Goal: Complete application form: Complete application form

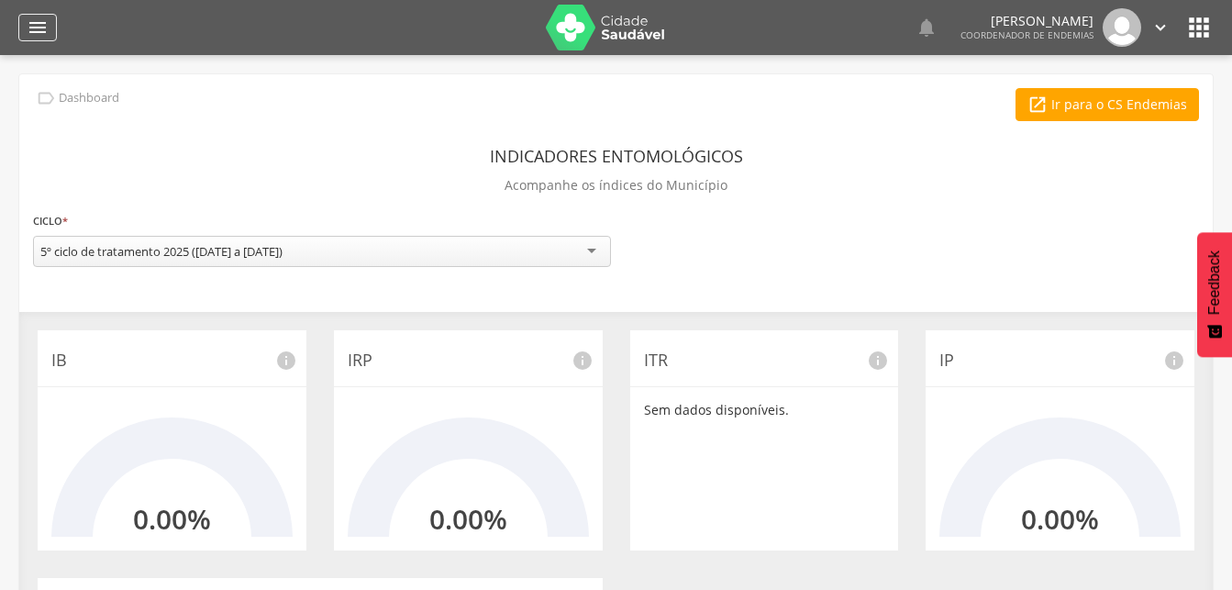
click at [47, 28] on icon "" at bounding box center [38, 28] width 22 height 22
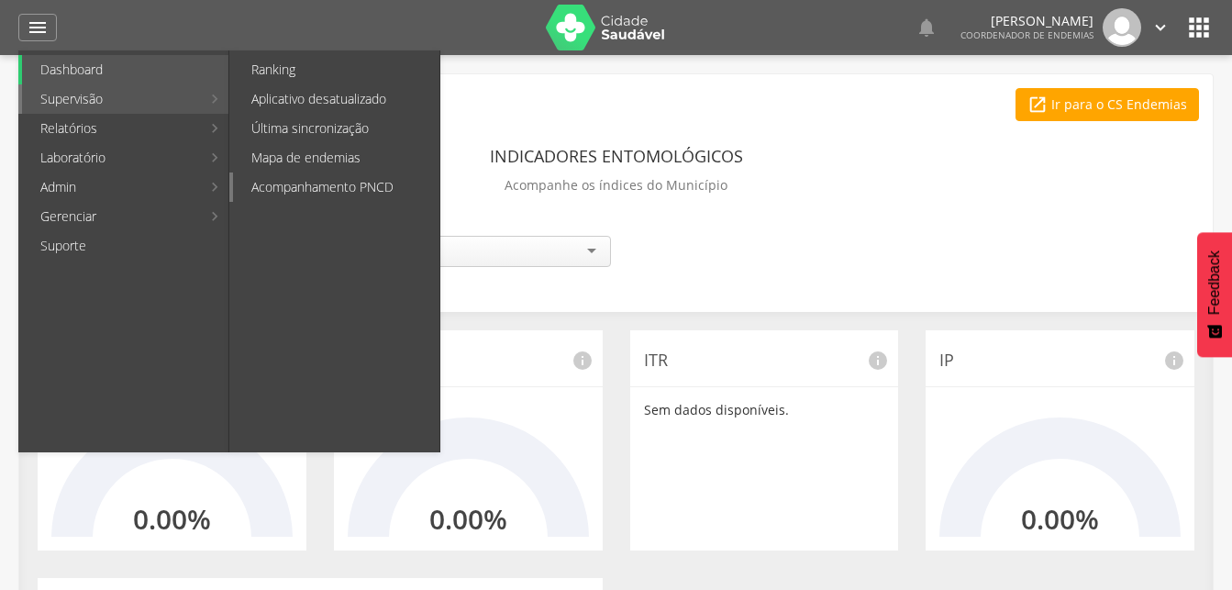
click at [309, 183] on link "Acompanhamento PNCD" at bounding box center [336, 186] width 206 height 29
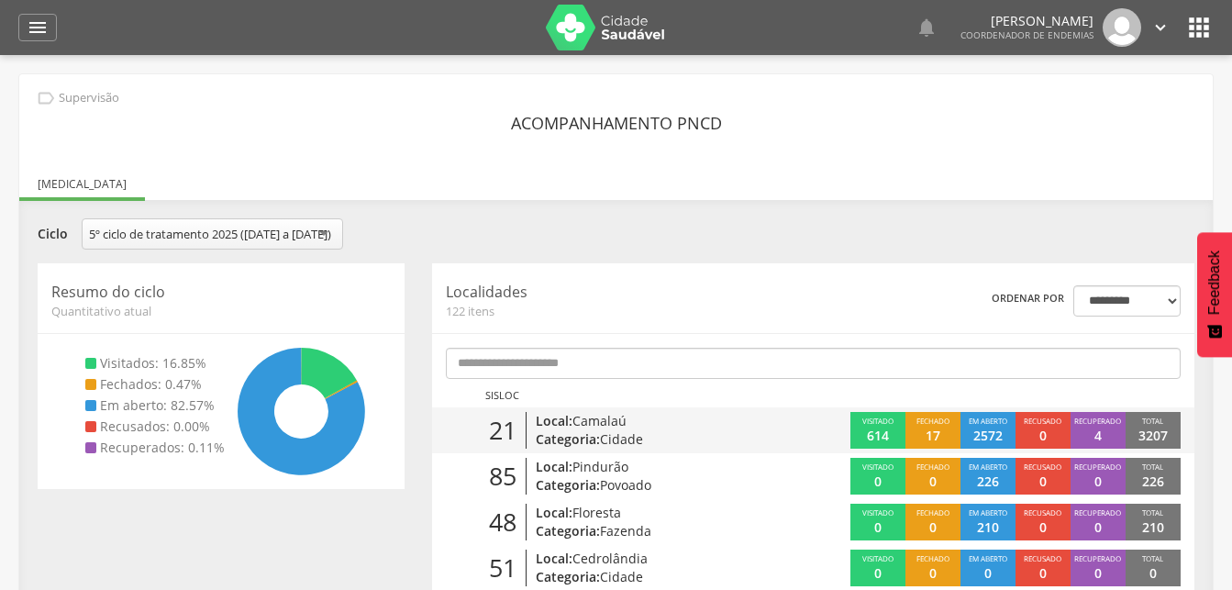
click at [586, 448] on p "Categoria: Cidade" at bounding box center [656, 439] width 241 height 18
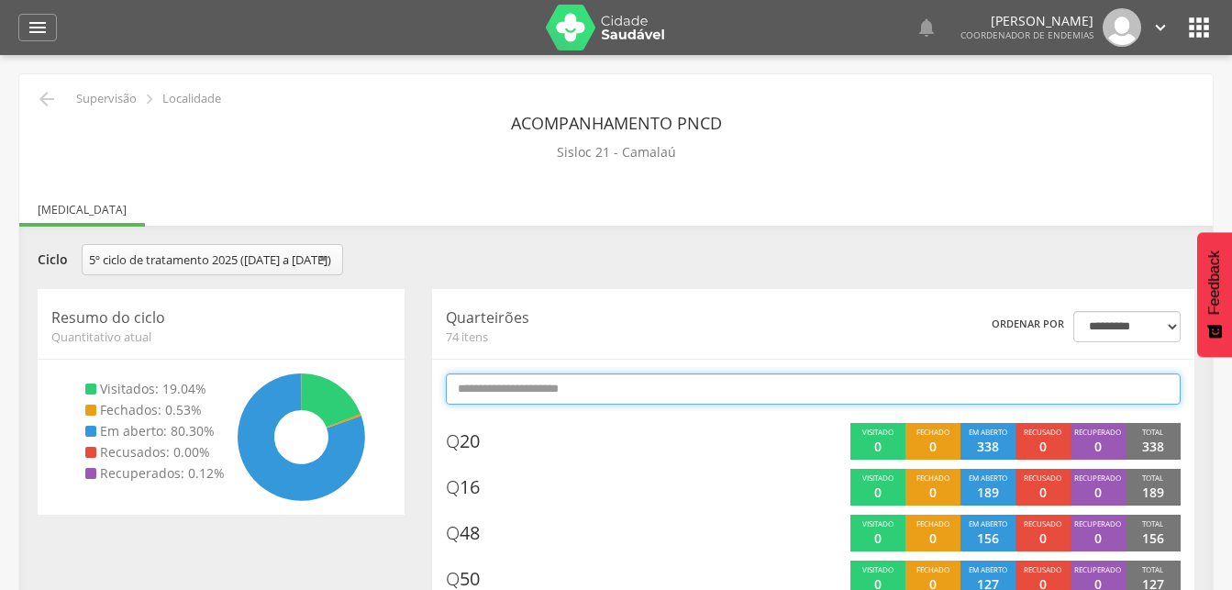
click at [534, 405] on input "text" at bounding box center [813, 388] width 735 height 31
type input "*"
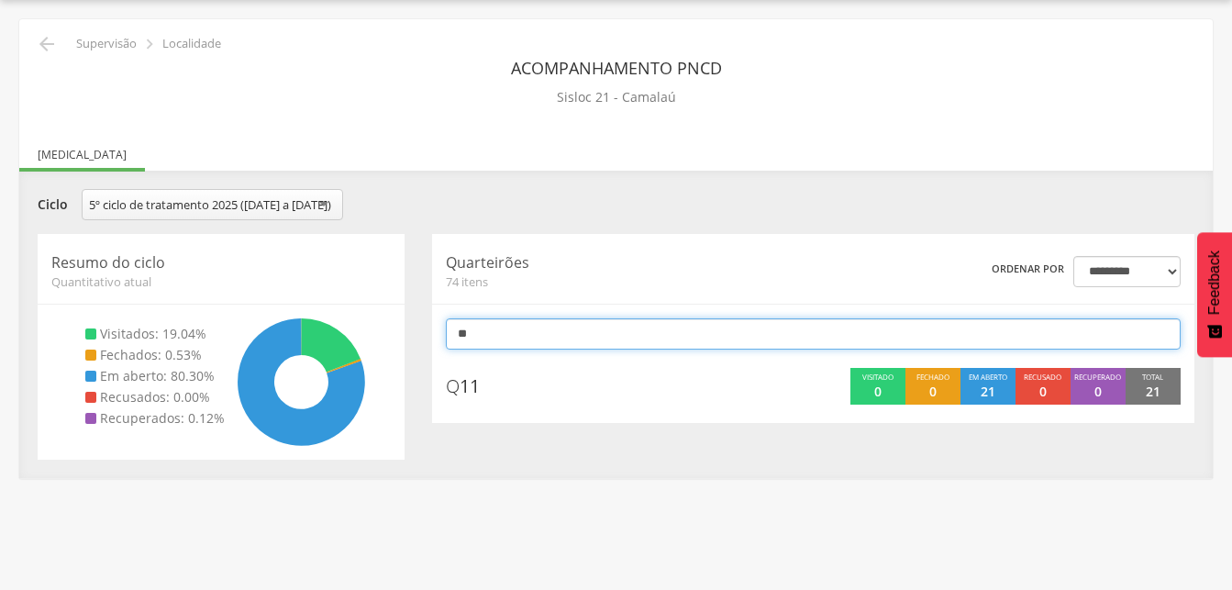
scroll to position [55, 0]
type input "*"
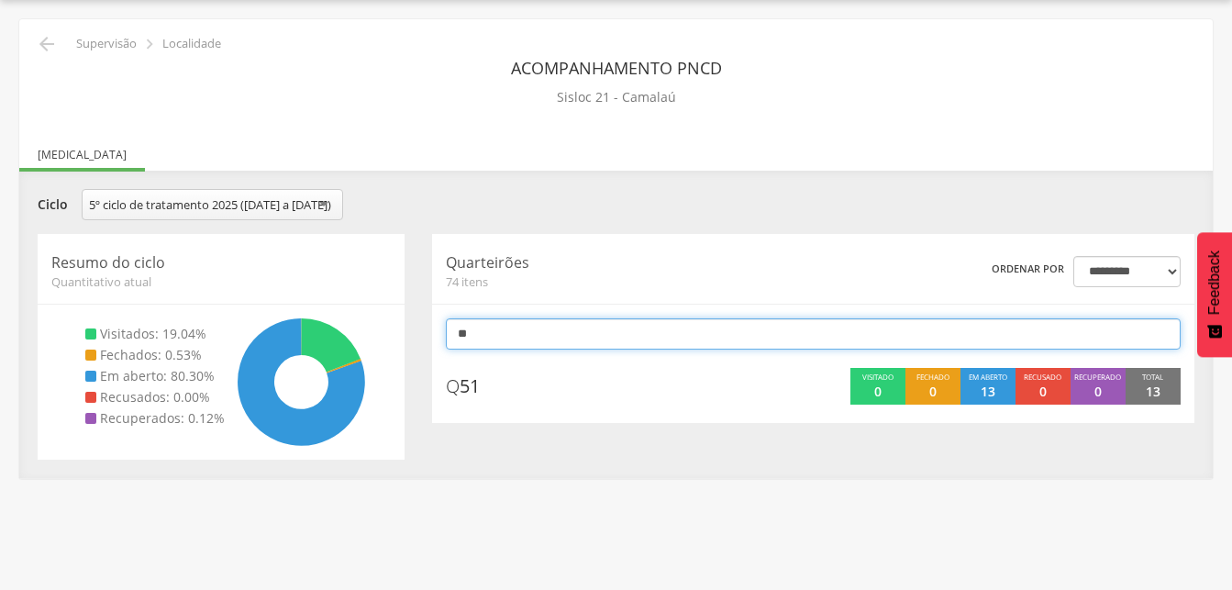
type input "*"
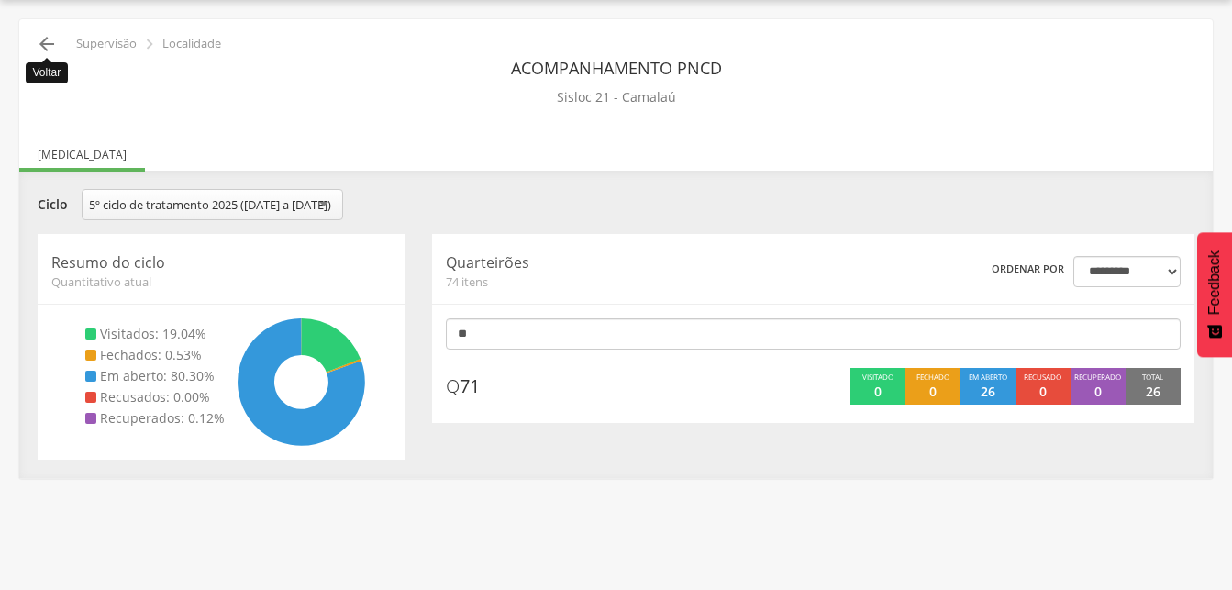
click at [41, 43] on icon "" at bounding box center [47, 44] width 22 height 22
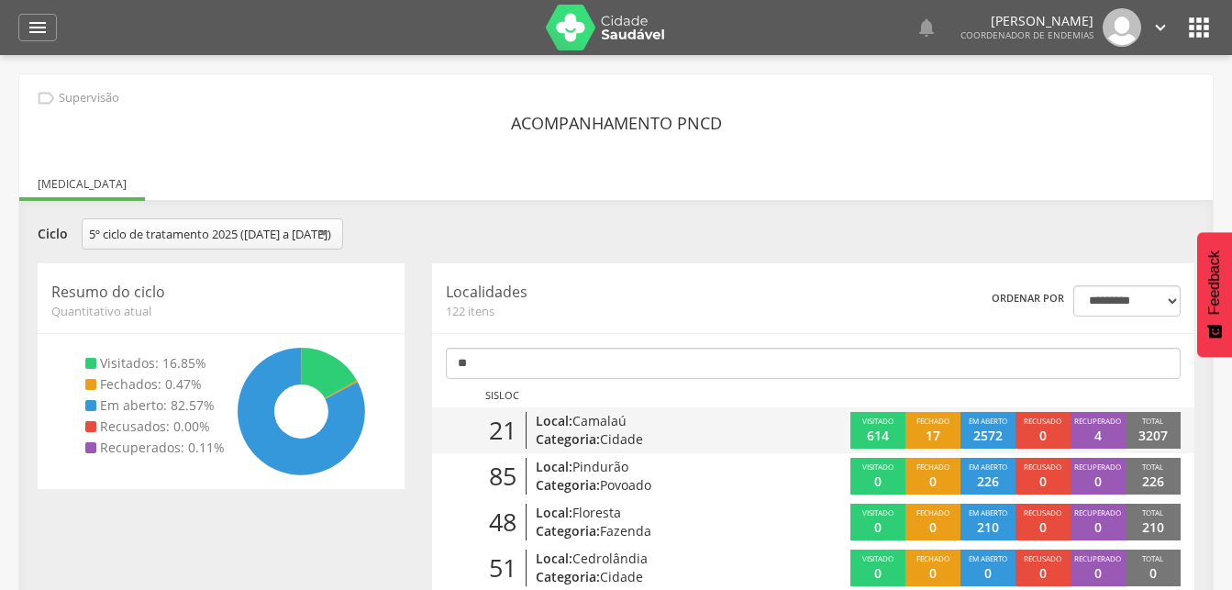
click at [593, 429] on span "Camalaú" at bounding box center [599, 420] width 54 height 17
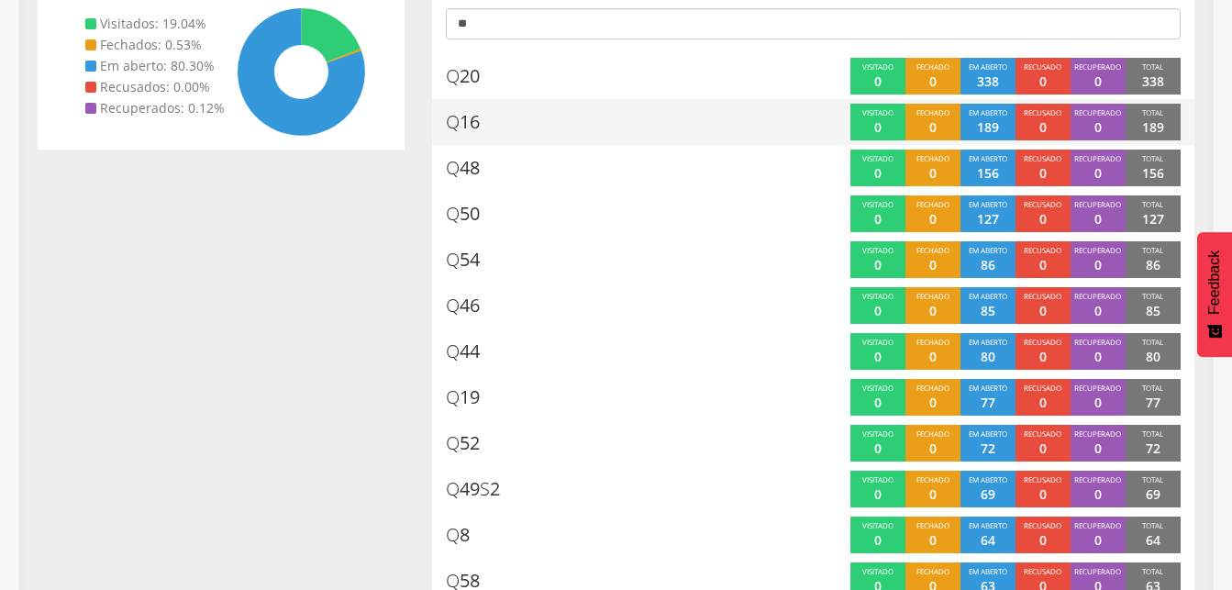
scroll to position [187, 0]
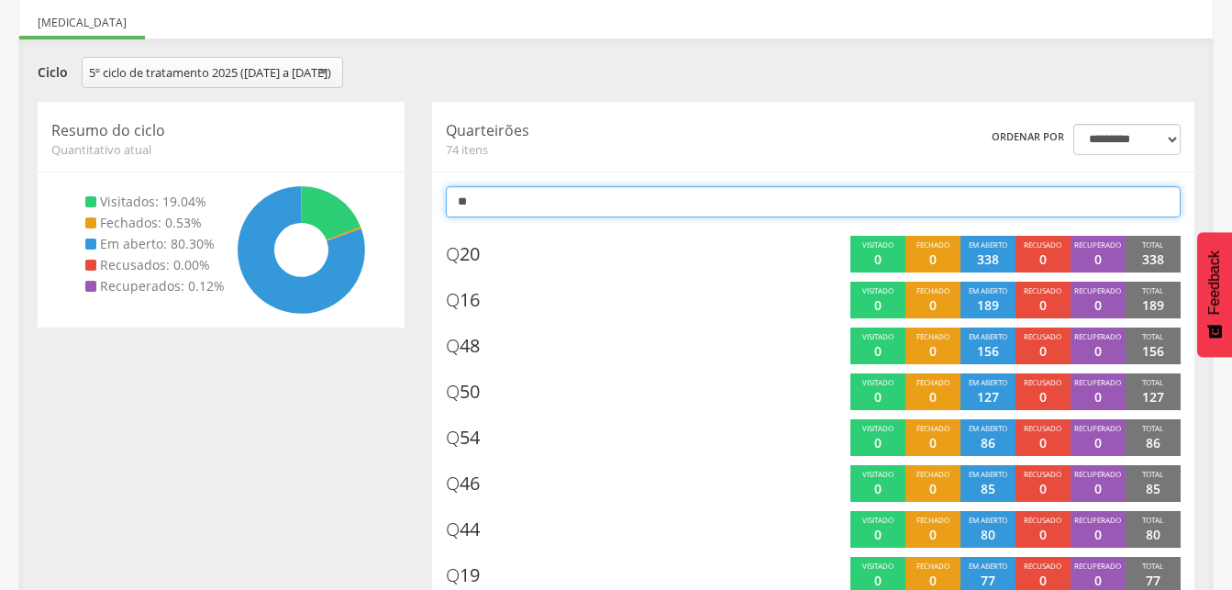
click at [526, 217] on input "**" at bounding box center [813, 201] width 735 height 31
type input "*"
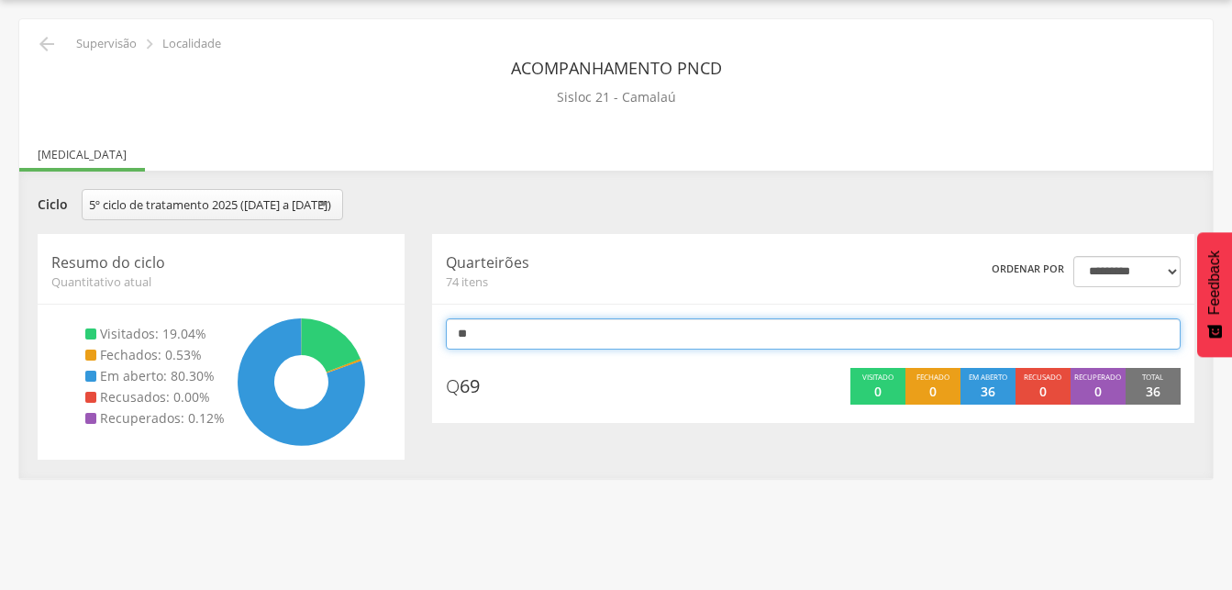
type input "*"
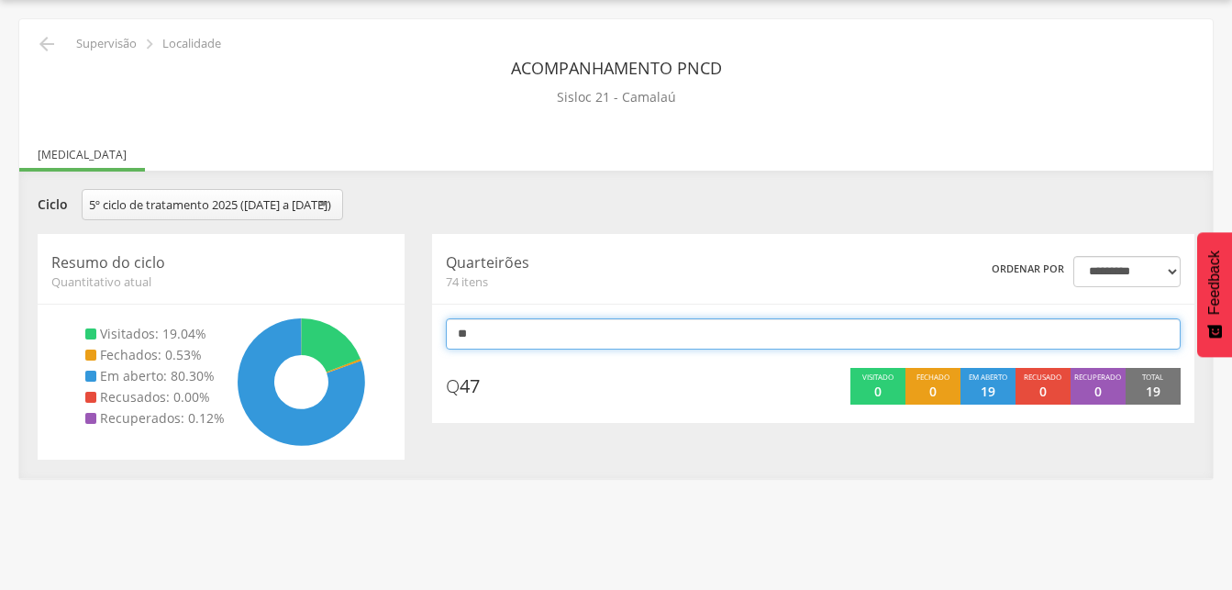
type input "*"
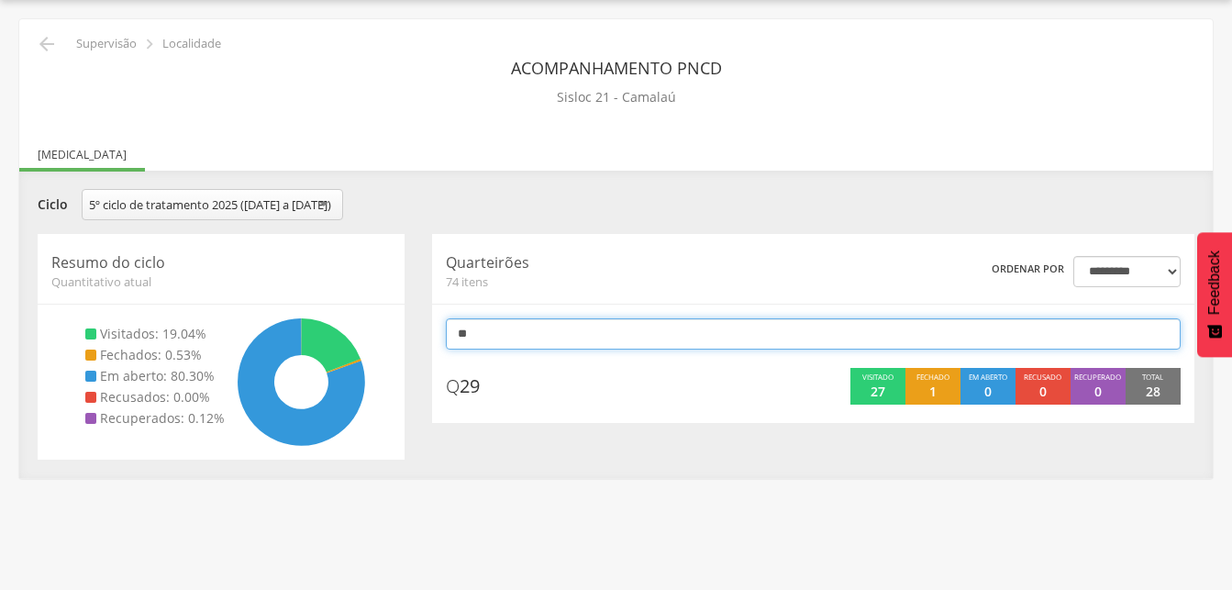
type input "*"
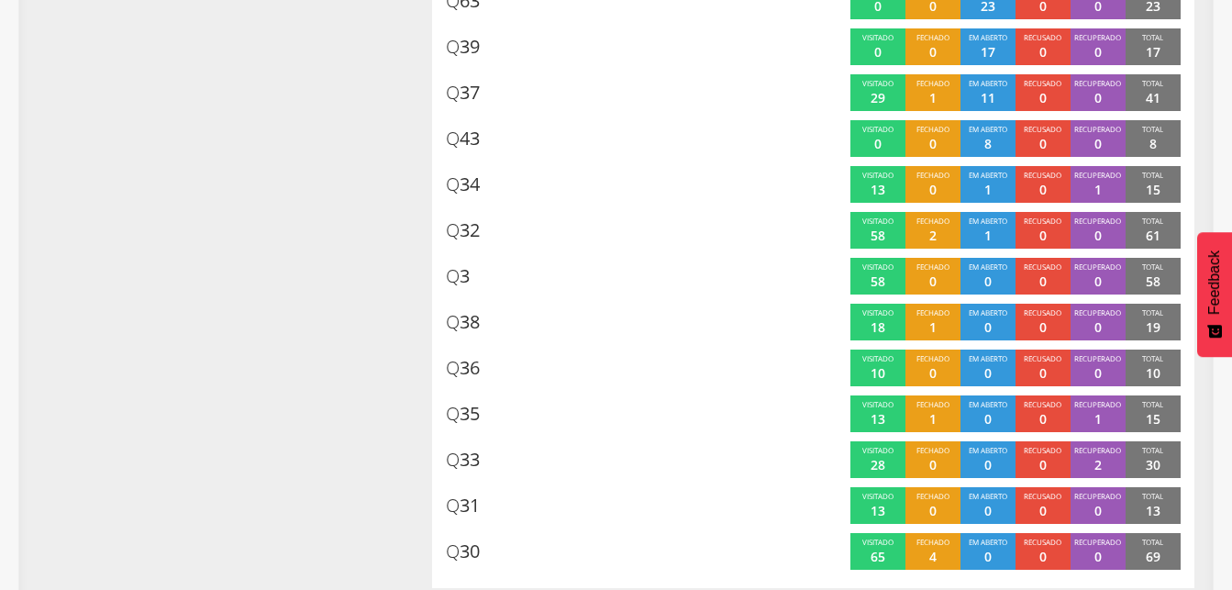
scroll to position [612, 0]
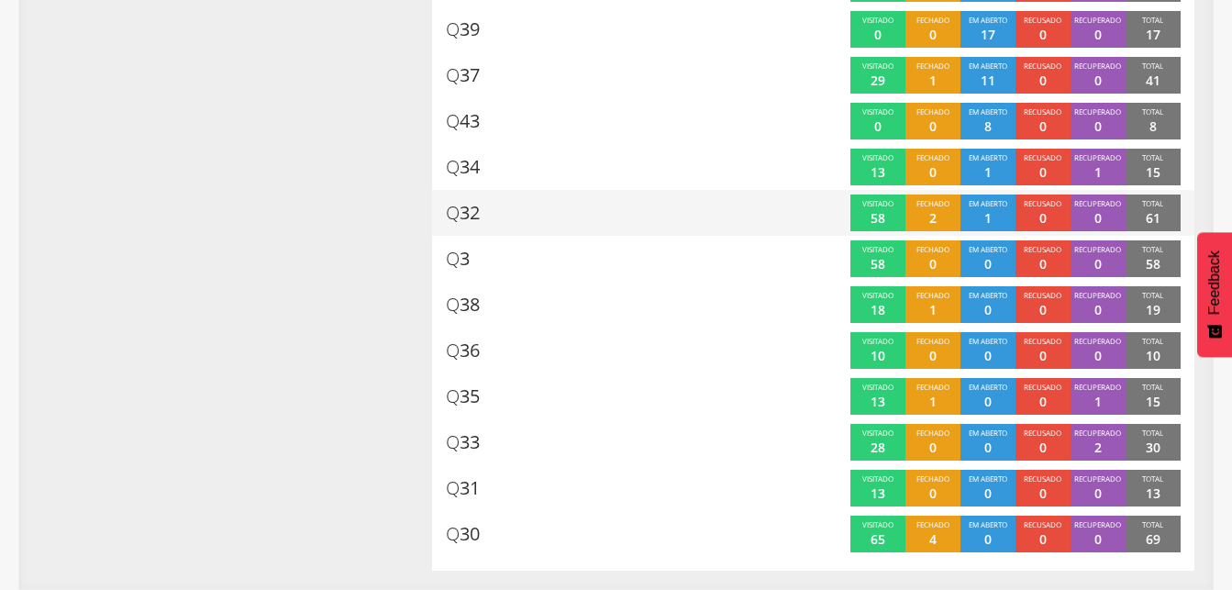
type input "*"
click at [486, 212] on div "Q 32" at bounding box center [618, 212] width 344 height 37
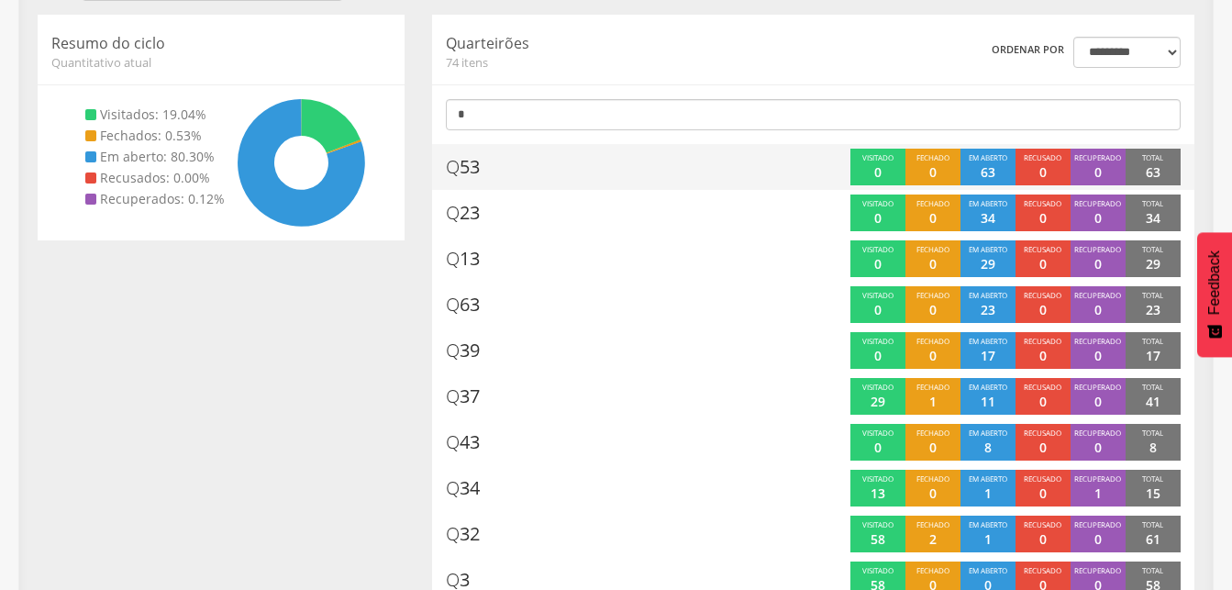
scroll to position [238, 0]
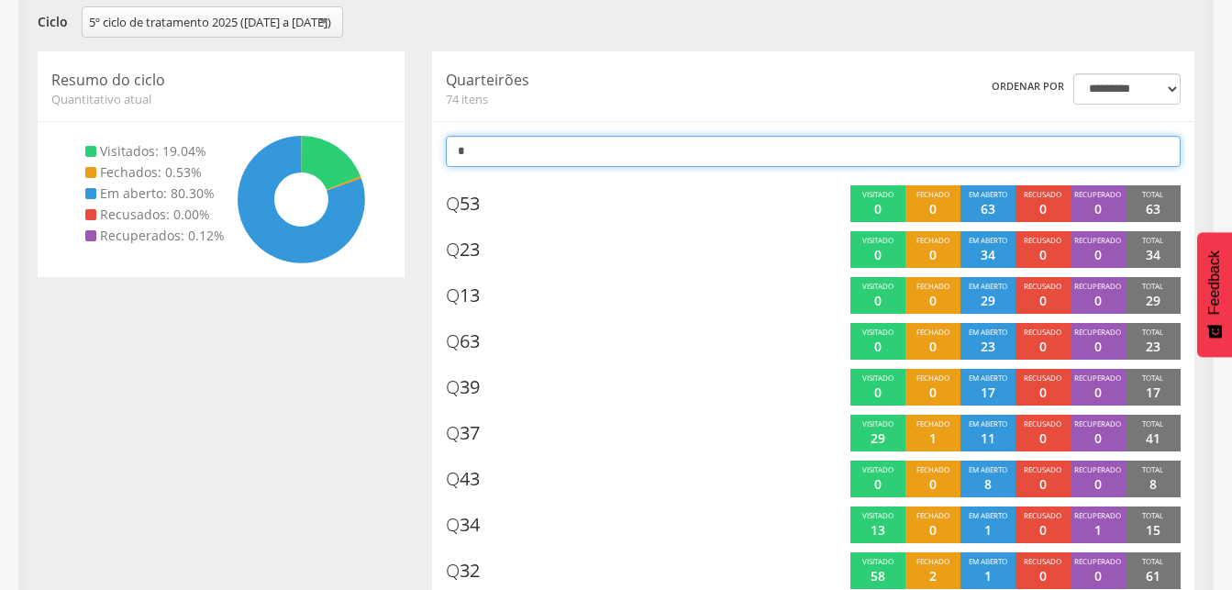
click at [511, 167] on input "*" at bounding box center [813, 151] width 735 height 31
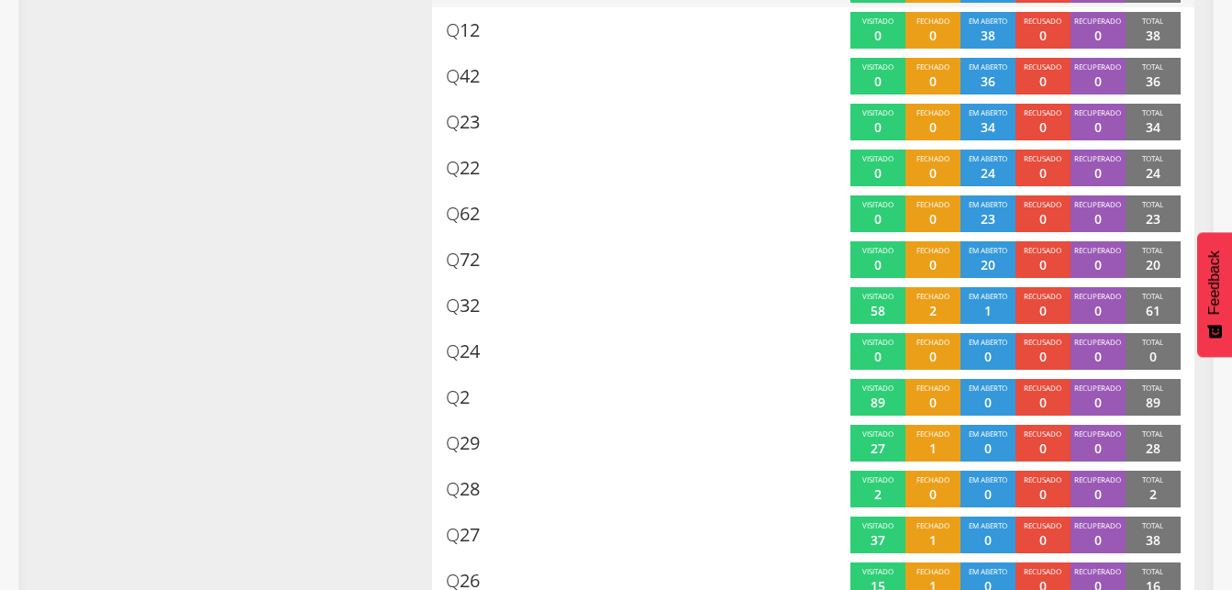
scroll to position [423, 0]
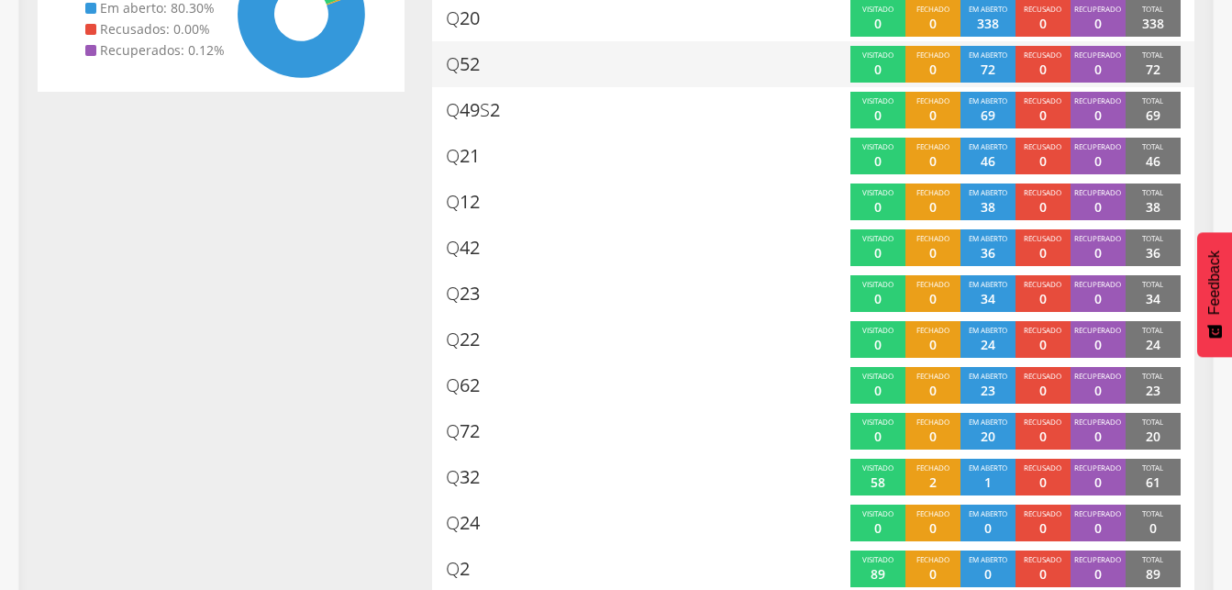
type input "*"
click at [565, 69] on div "Q 52" at bounding box center [618, 64] width 344 height 37
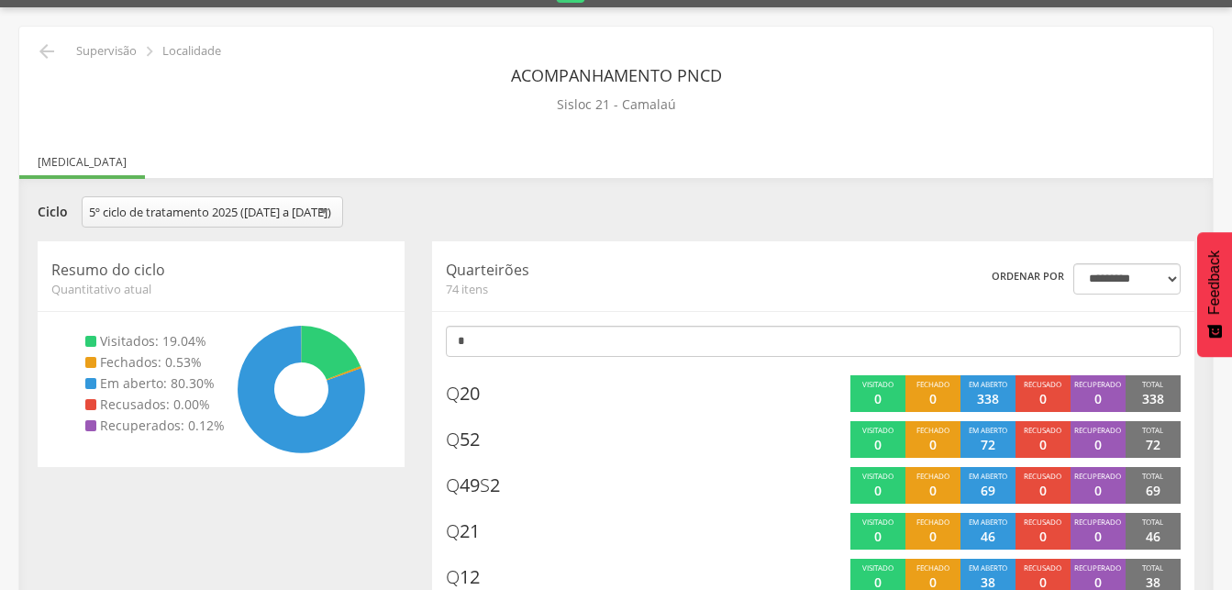
scroll to position [0, 0]
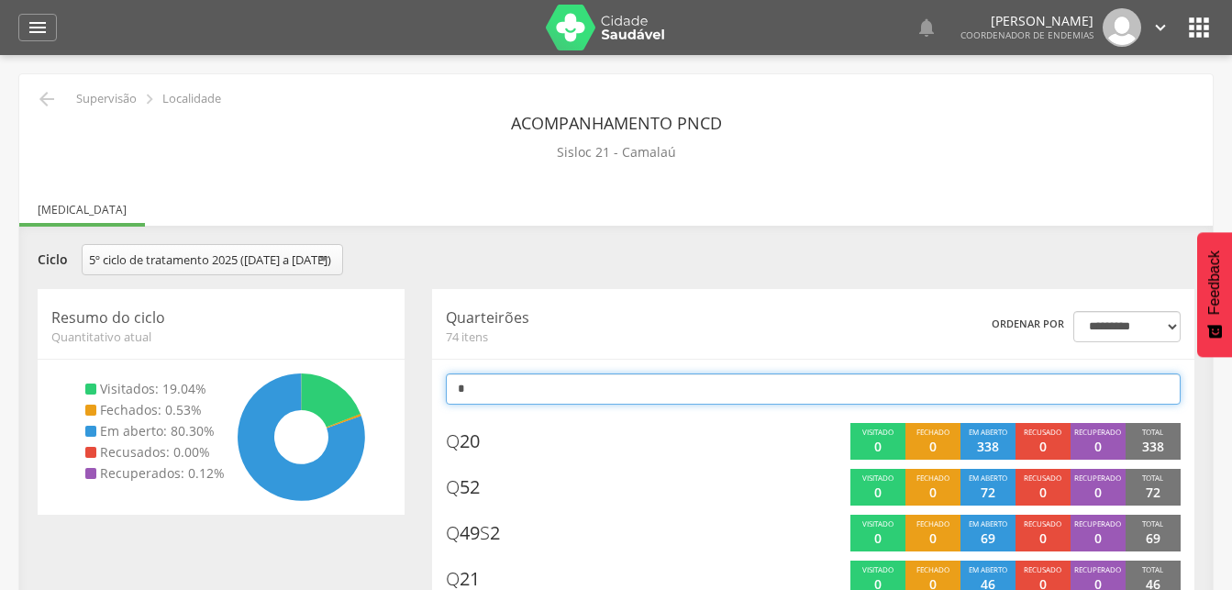
click at [511, 405] on input "*" at bounding box center [813, 388] width 735 height 31
type input "*"
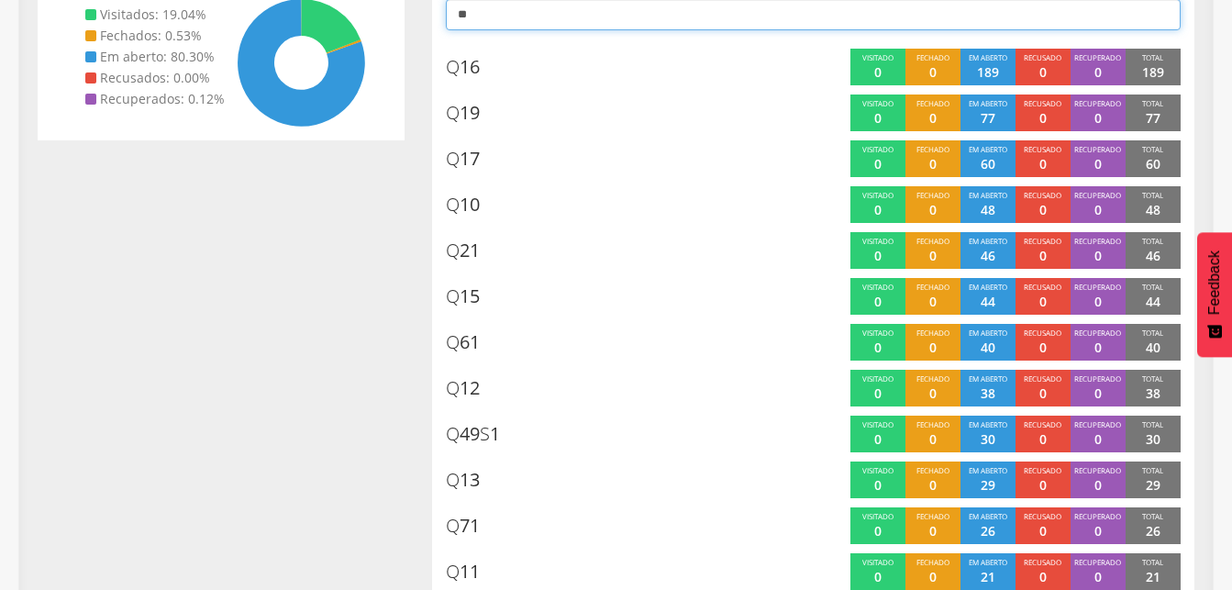
scroll to position [55, 0]
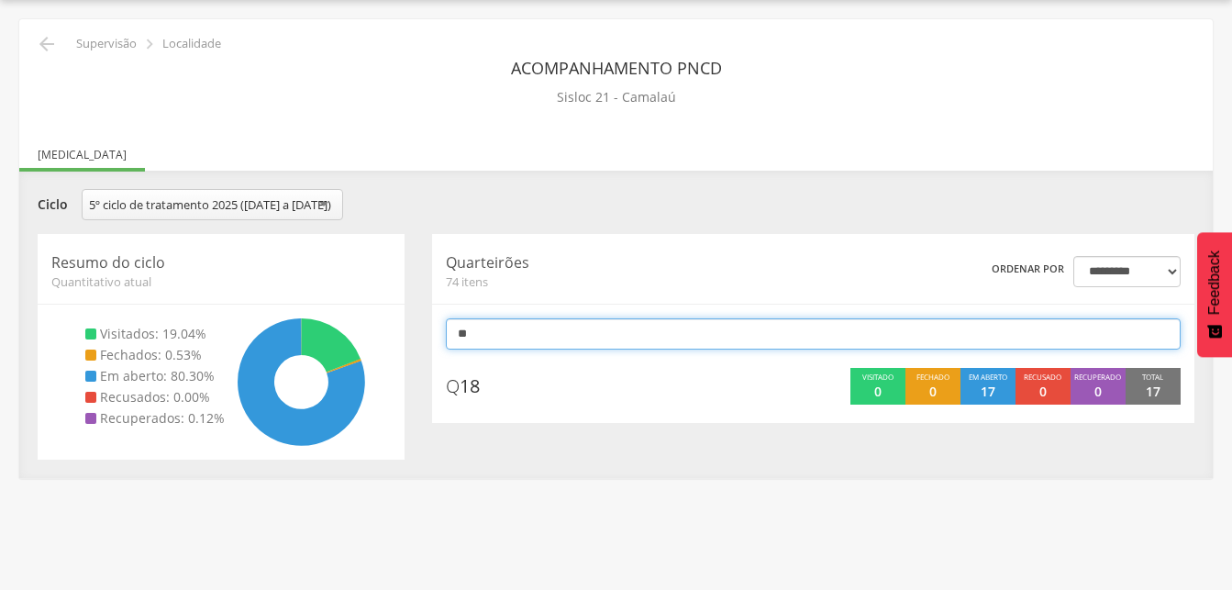
type input "*"
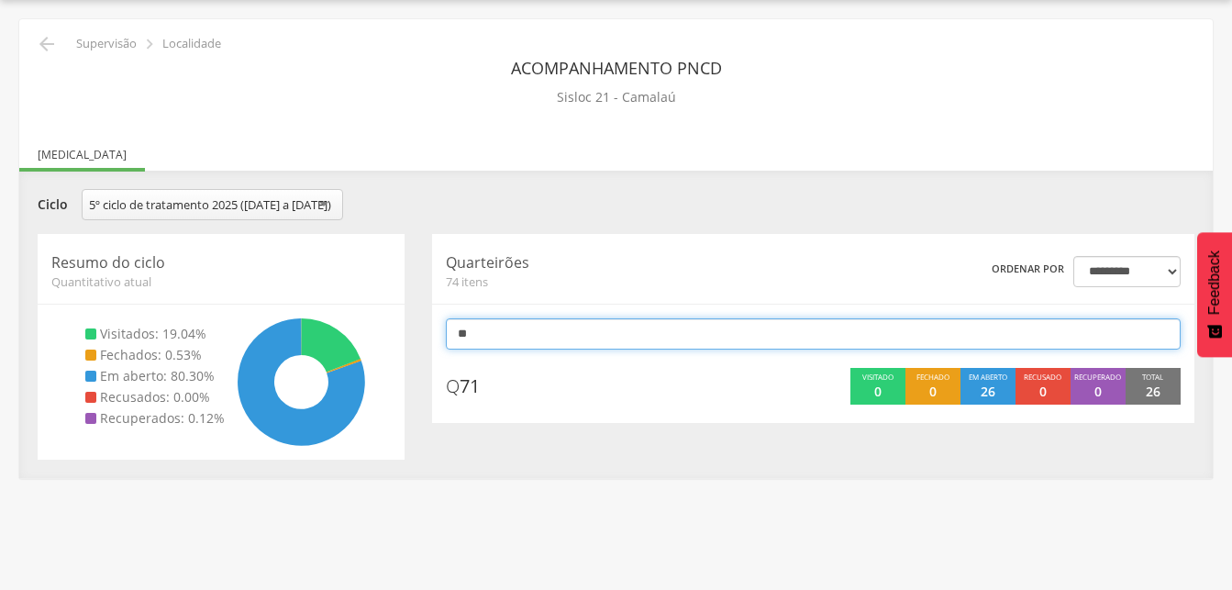
type input "**"
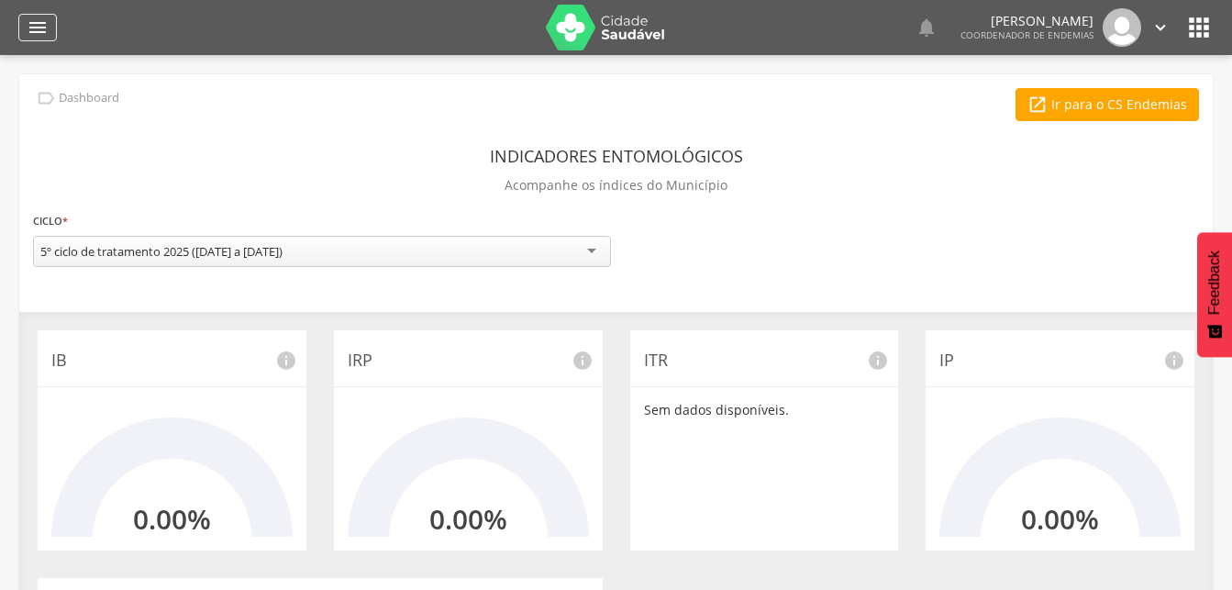
click at [43, 26] on icon "" at bounding box center [38, 28] width 22 height 22
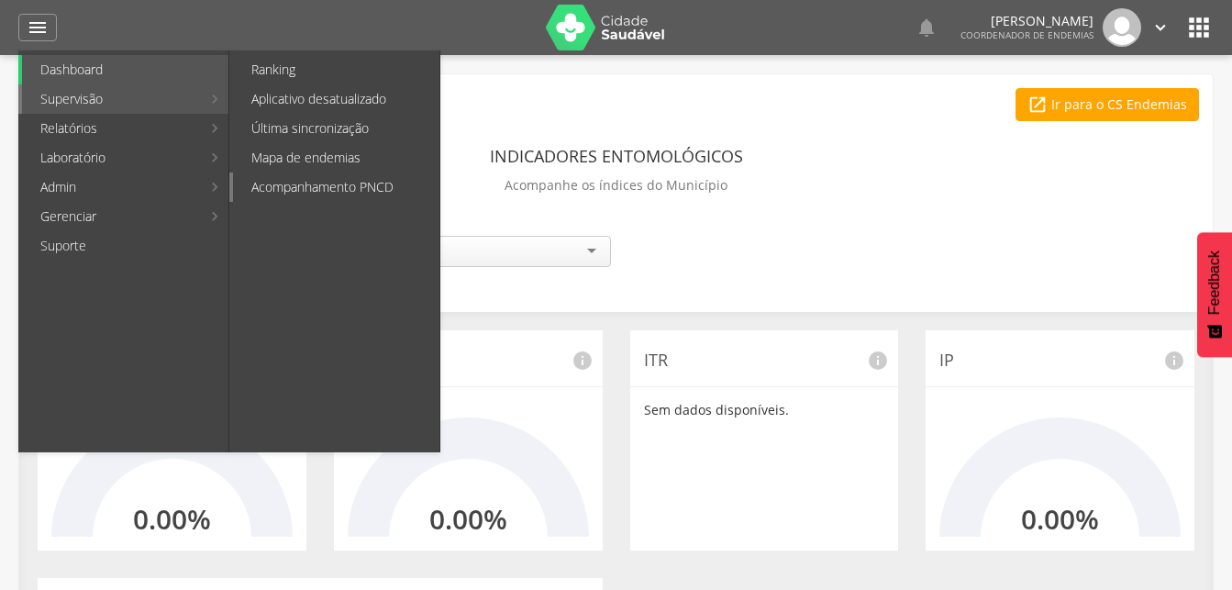
click at [292, 184] on link "Acompanhamento PNCD" at bounding box center [336, 186] width 206 height 29
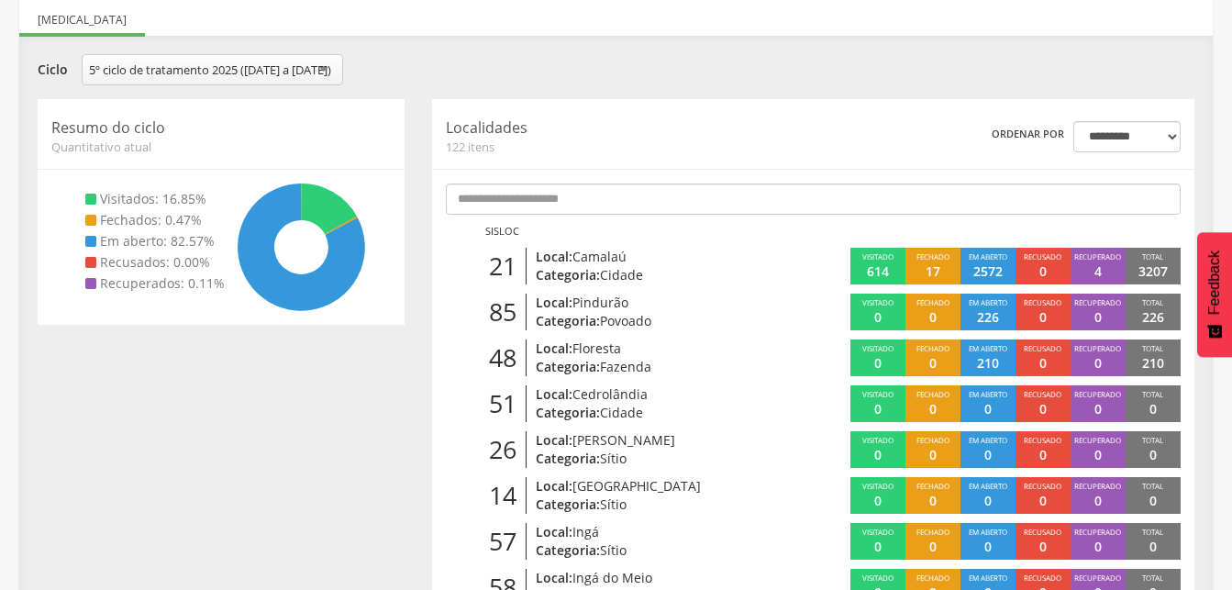
scroll to position [187, 0]
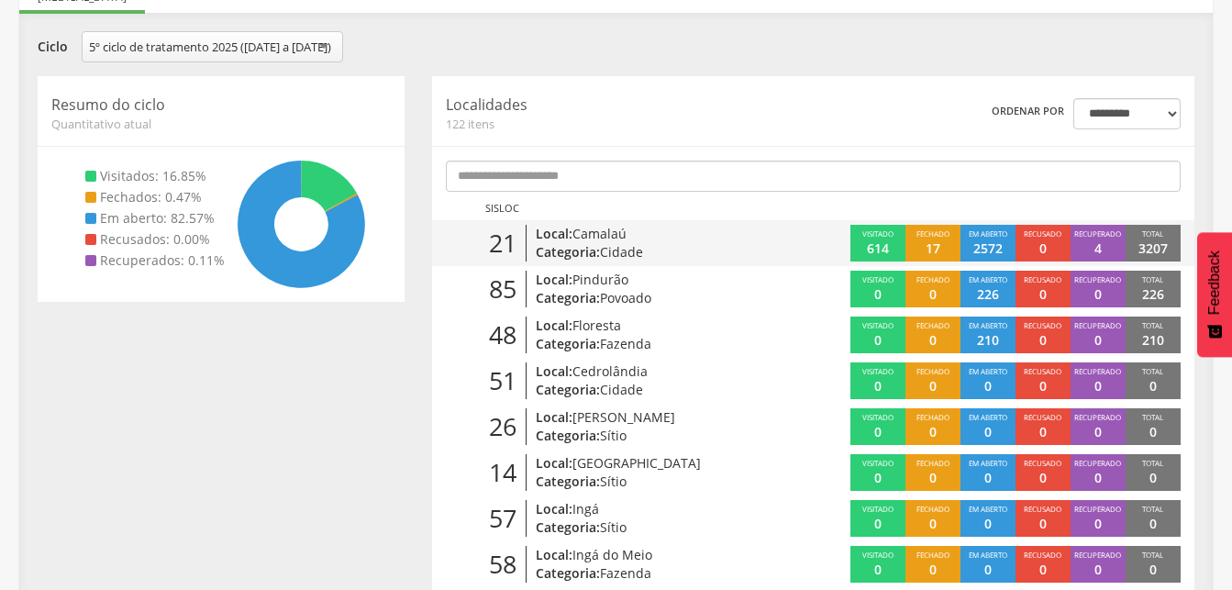
click at [576, 261] on p "Categoria: Cidade" at bounding box center [656, 252] width 241 height 18
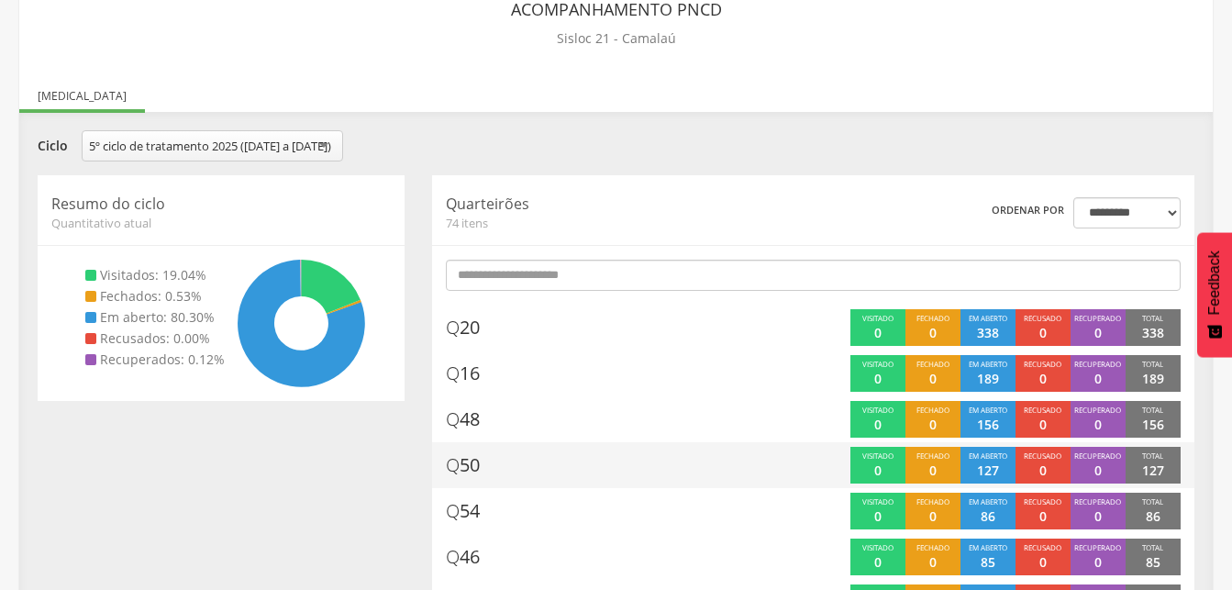
scroll to position [149, 0]
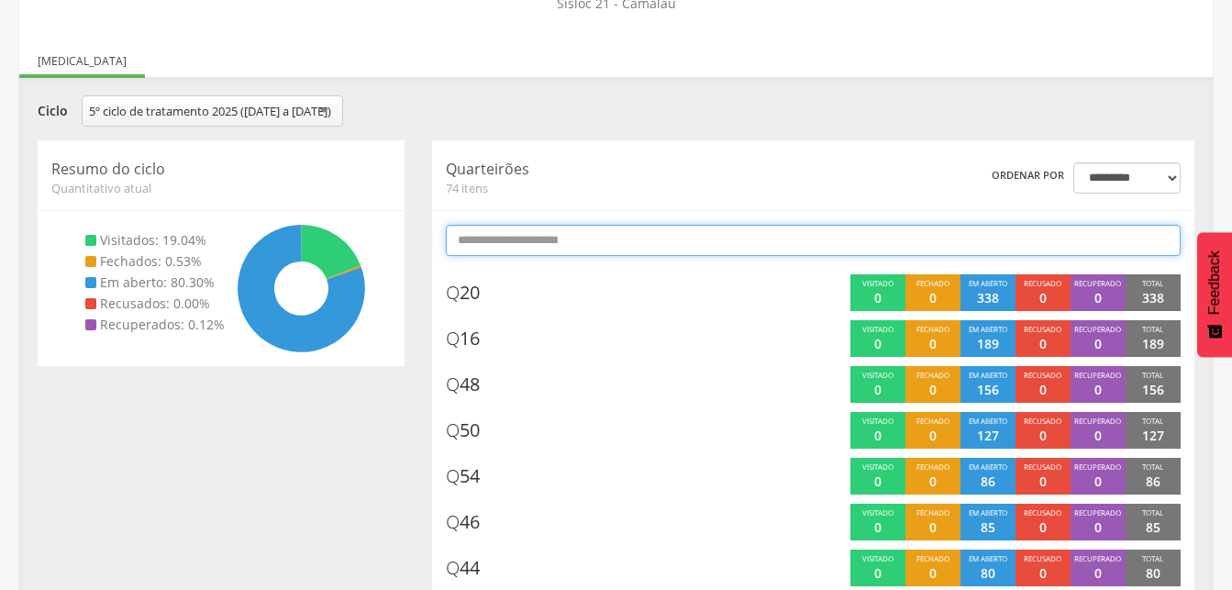
click at [505, 256] on input "text" at bounding box center [813, 240] width 735 height 31
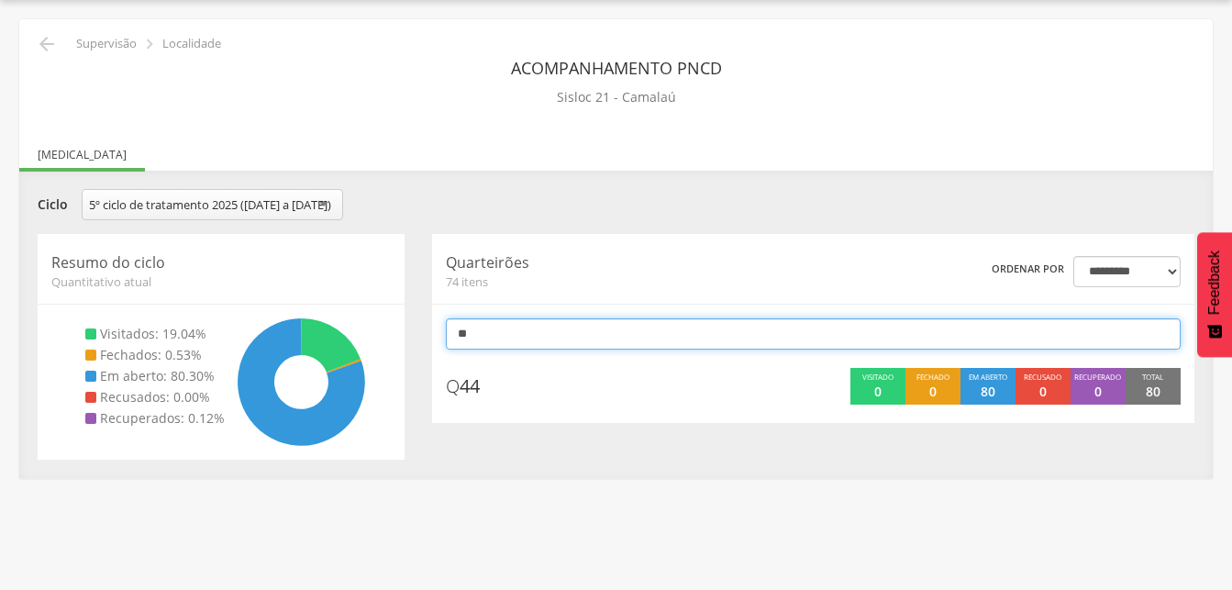
scroll to position [55, 0]
type input "**"
